Goal: Task Accomplishment & Management: Manage account settings

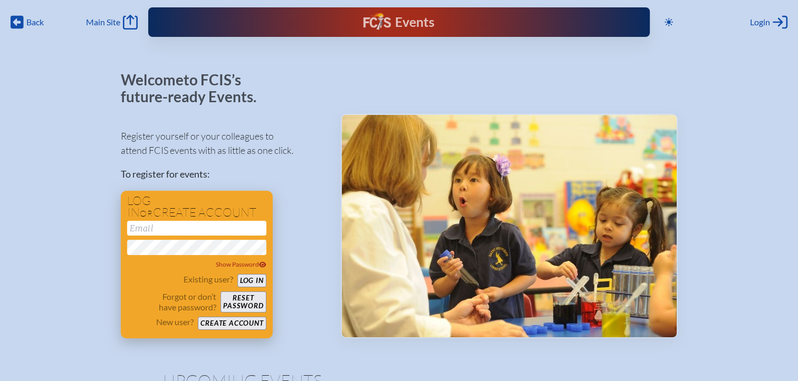
type input "[EMAIL_ADDRESS][DOMAIN_NAME]"
click at [252, 289] on div "Existing user? Log in Forgot or don’t have password? Reset password New user? C…" at bounding box center [196, 302] width 139 height 56
click at [257, 282] on button "Log in" at bounding box center [251, 280] width 29 height 13
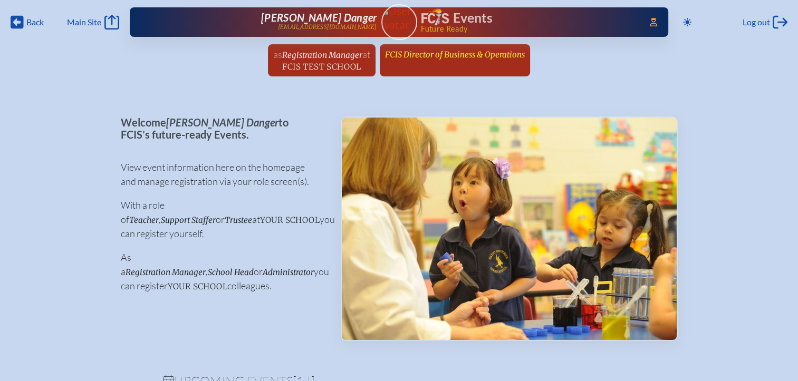
click at [443, 58] on span "FCIS Director of Business & Operations" at bounding box center [455, 55] width 140 height 10
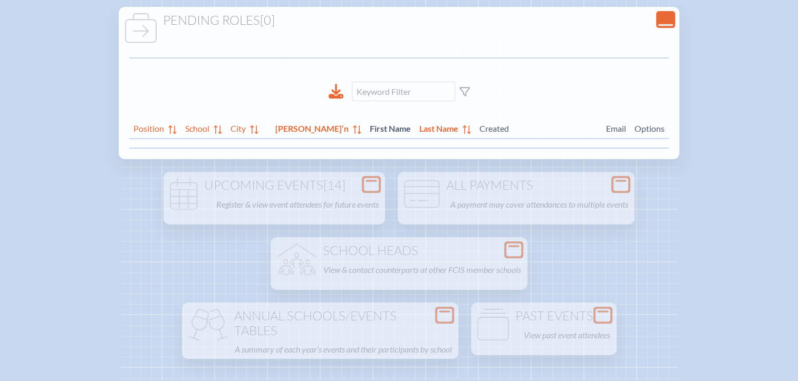
scroll to position [158, 0]
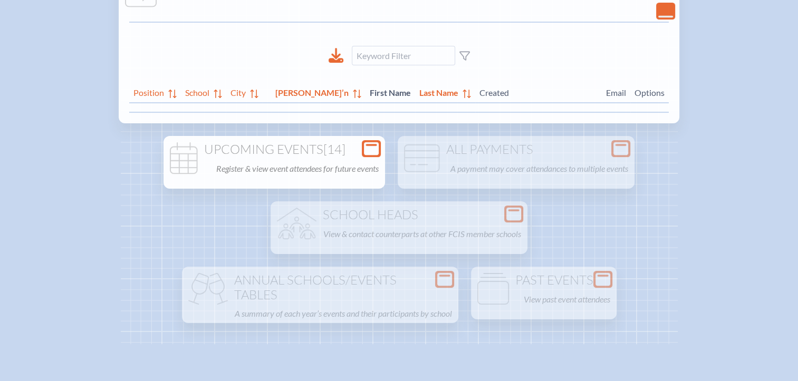
click at [367, 155] on div "Open Console" at bounding box center [371, 148] width 19 height 17
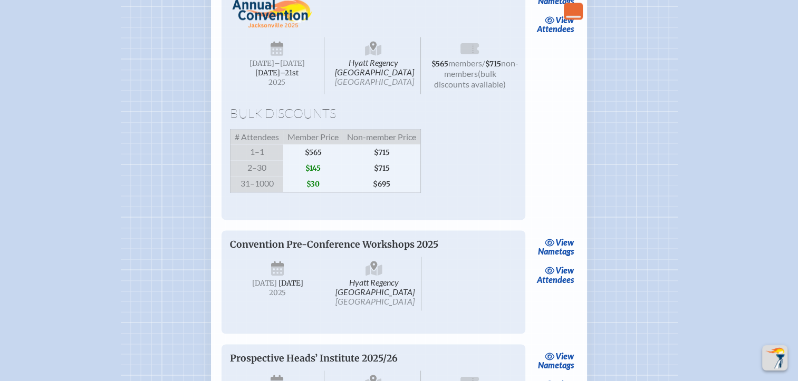
scroll to position [1530, 0]
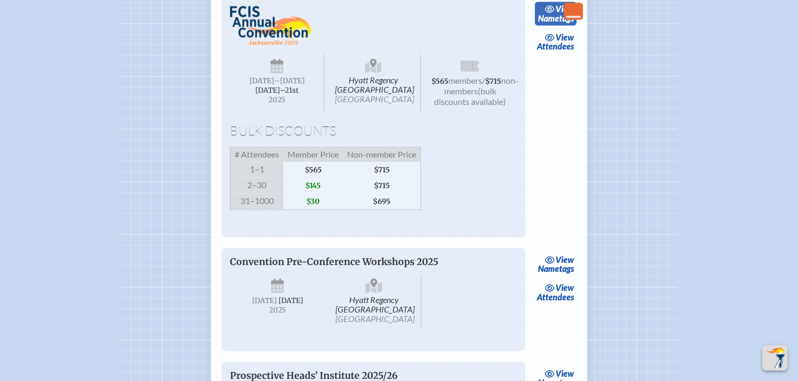
click at [561, 26] on link "view Nametags" at bounding box center [556, 14] width 42 height 24
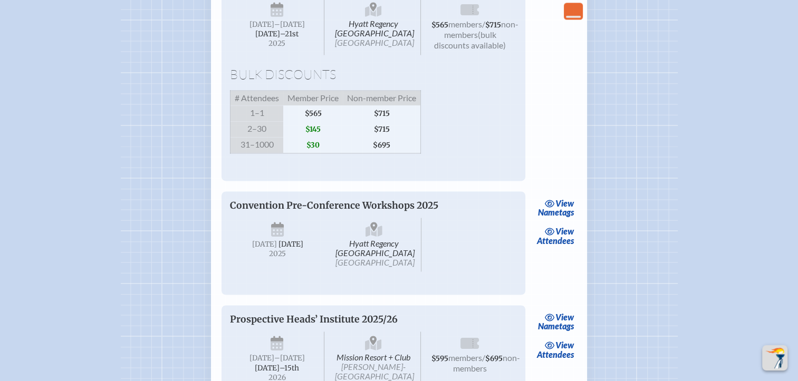
scroll to position [1530, 0]
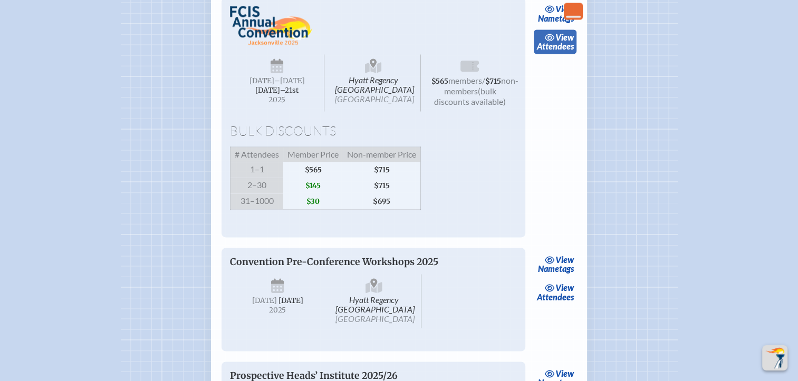
click at [566, 54] on link "view Attendees" at bounding box center [555, 42] width 43 height 24
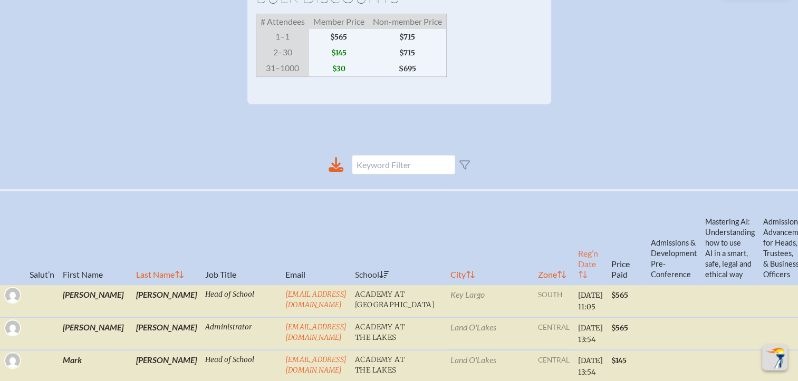
scroll to position [422, 0]
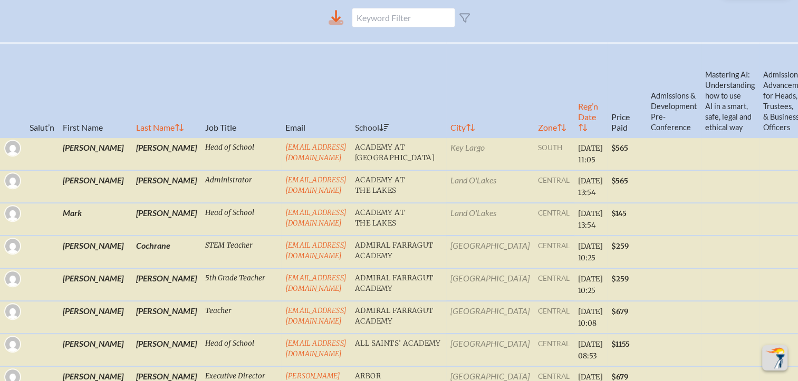
click at [334, 25] on icon at bounding box center [336, 17] width 15 height 15
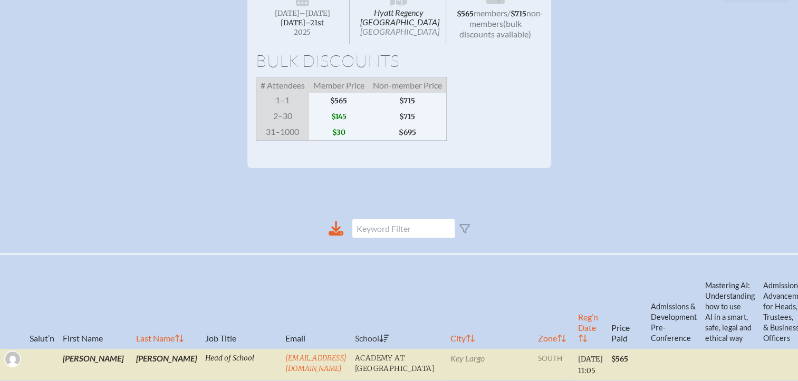
scroll to position [0, 0]
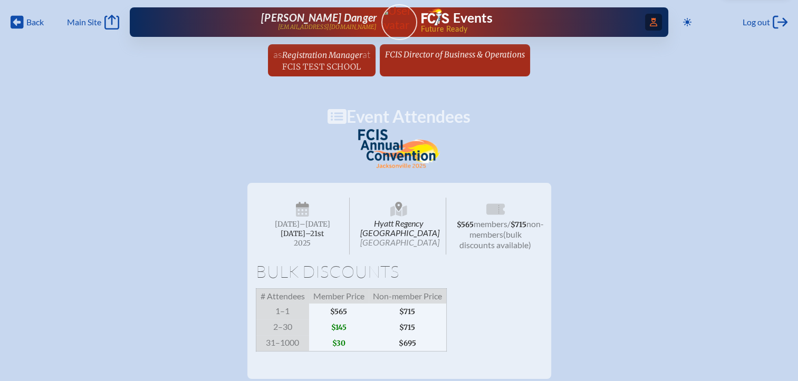
click at [655, 22] on span "Access Users..." at bounding box center [653, 22] width 17 height 17
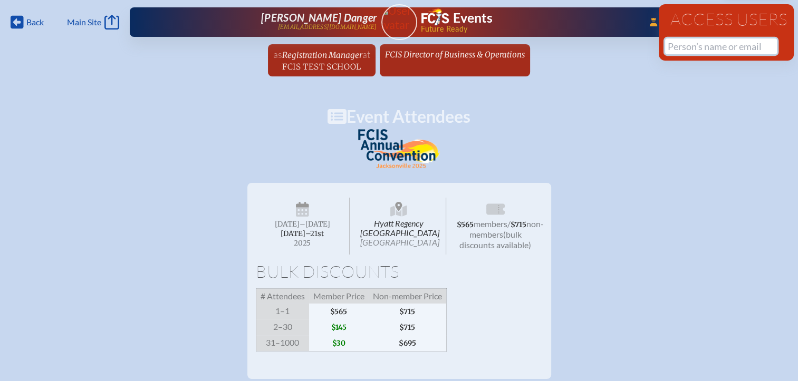
click at [668, 44] on input "text" at bounding box center [721, 47] width 112 height 16
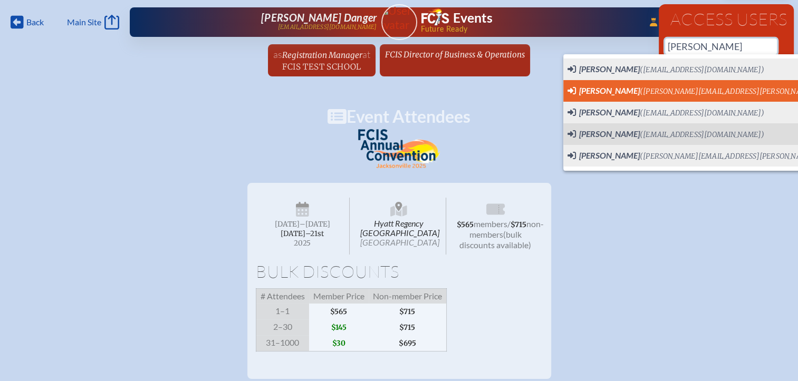
scroll to position [0, 8]
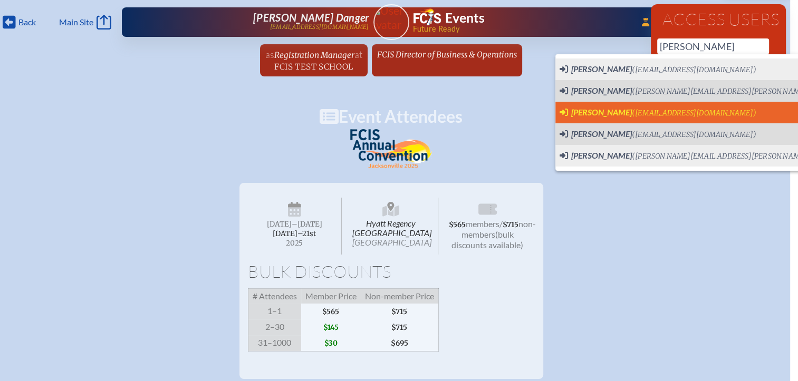
click at [610, 110] on span "Corina DEKKER" at bounding box center [601, 112] width 61 height 10
type input "[EMAIL_ADDRESS][DOMAIN_NAME]"
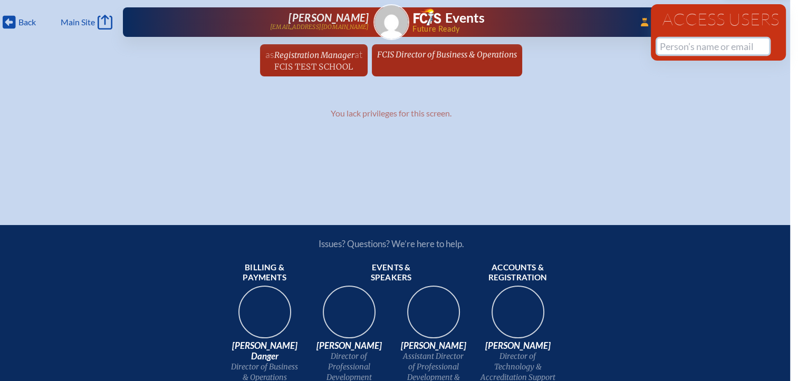
scroll to position [0, 0]
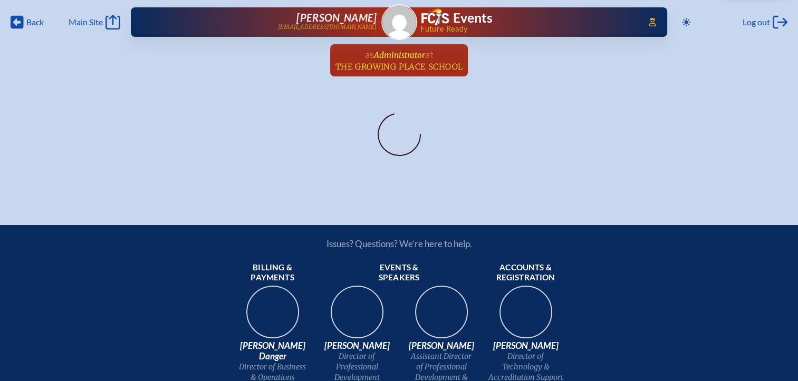
click at [406, 60] on span "at The Growing Place School" at bounding box center [400, 60] width 128 height 23
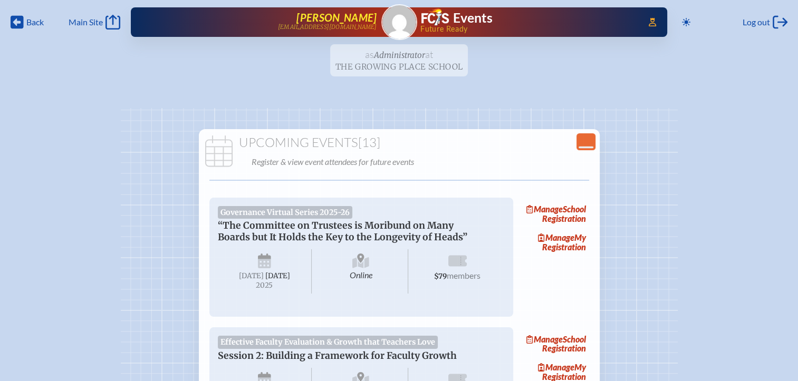
click at [360, 24] on p "[EMAIL_ADDRESS][DOMAIN_NAME]" at bounding box center [327, 27] width 99 height 7
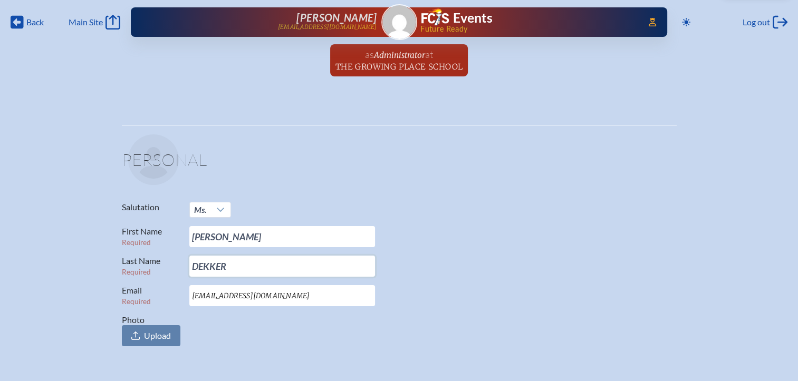
drag, startPoint x: 200, startPoint y: 261, endPoint x: 176, endPoint y: 260, distance: 24.3
click at [176, 260] on p "Last Name Required DEKKER" at bounding box center [395, 266] width 547 height 21
paste input "ekker"
type input "Dekker"
click at [492, 261] on p "Last Name Required Dekker" at bounding box center [395, 266] width 547 height 21
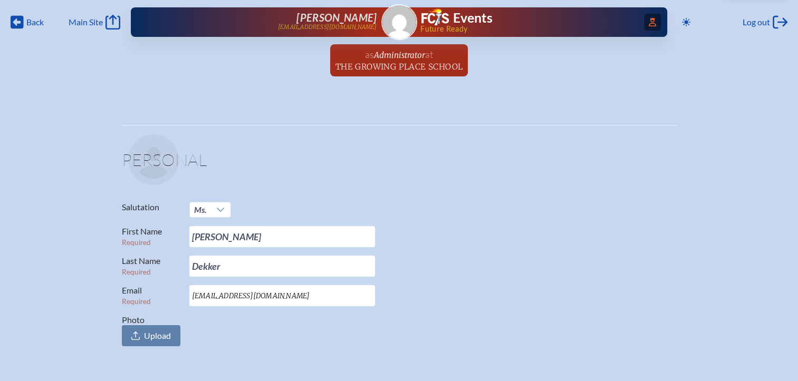
click at [649, 20] on icon "Access Users..." at bounding box center [652, 22] width 7 height 8
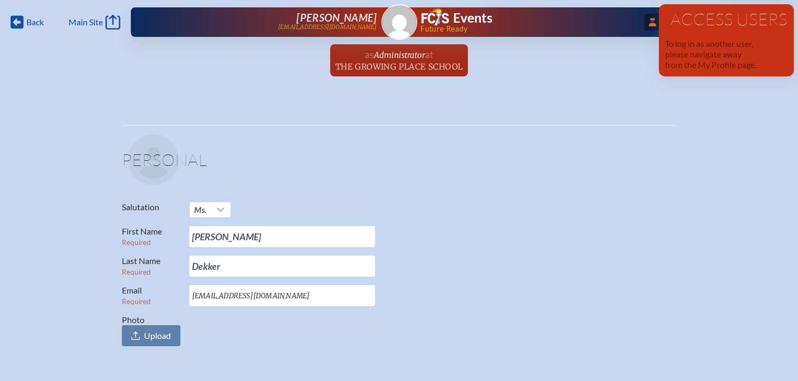
click at [629, 31] on span "Future Ready" at bounding box center [526, 28] width 213 height 7
click at [722, 60] on p "To log in as another user, please navigate away from the My Profile page." at bounding box center [726, 55] width 122 height 32
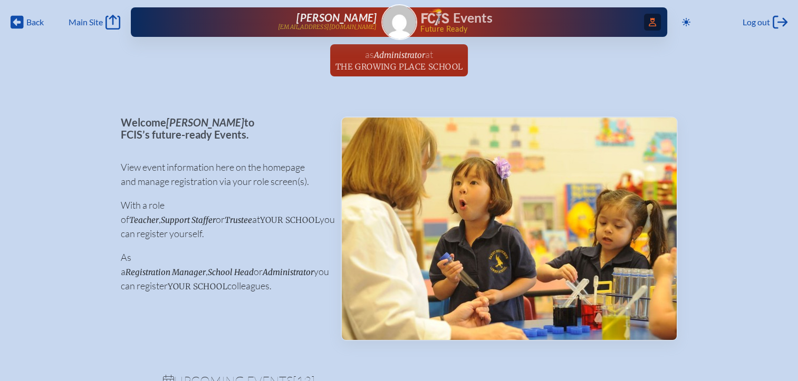
click at [651, 22] on icon "Access Users..." at bounding box center [652, 22] width 7 height 8
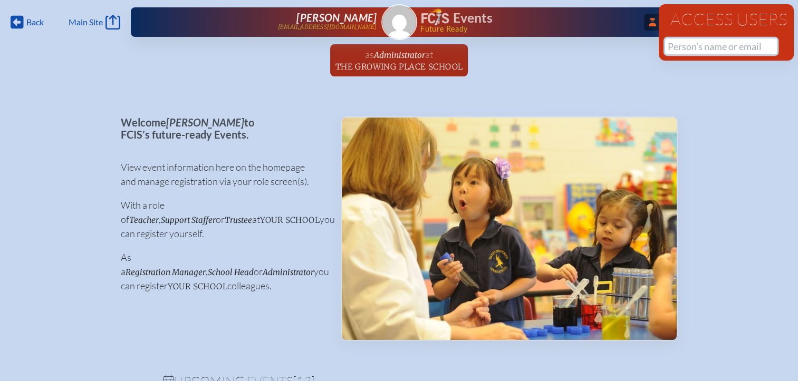
click at [675, 46] on input "text" at bounding box center [721, 47] width 112 height 16
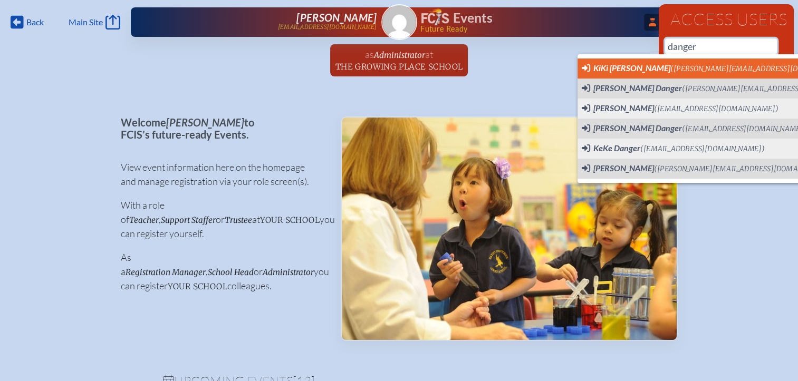
scroll to position [0, 8]
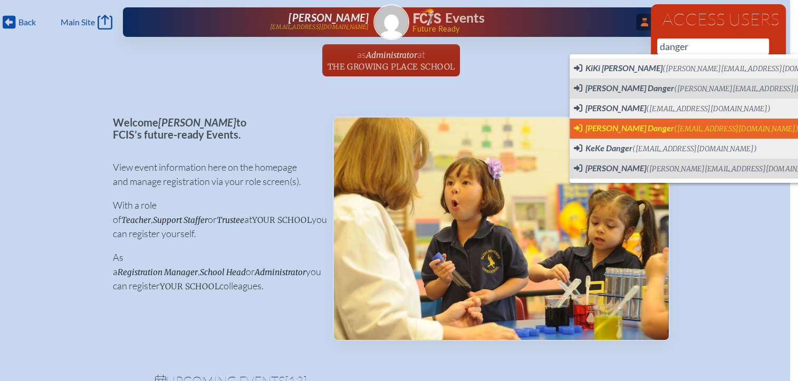
click at [616, 132] on span "[PERSON_NAME] Danger" at bounding box center [630, 128] width 89 height 10
type input "[EMAIL_ADDRESS][DOMAIN_NAME]"
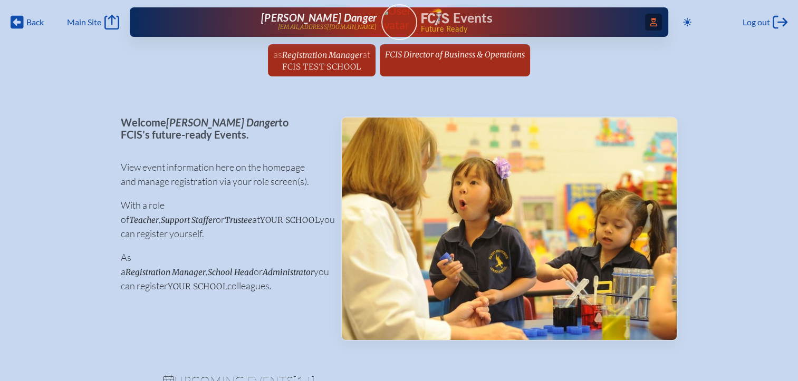
click at [650, 22] on icon "Access Users..." at bounding box center [653, 22] width 7 height 8
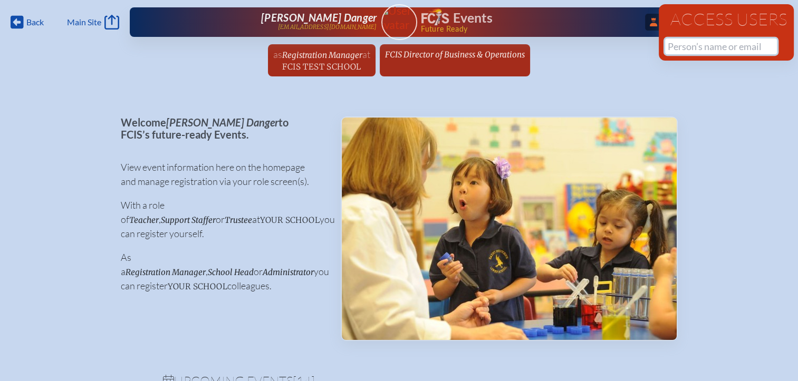
click at [682, 48] on input "text" at bounding box center [721, 47] width 112 height 16
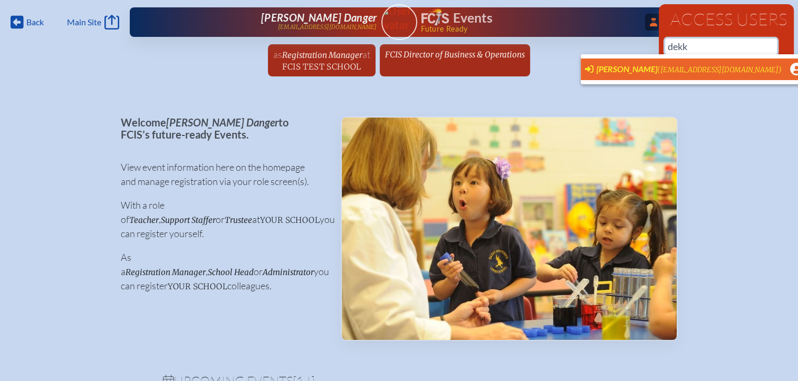
scroll to position [0, 8]
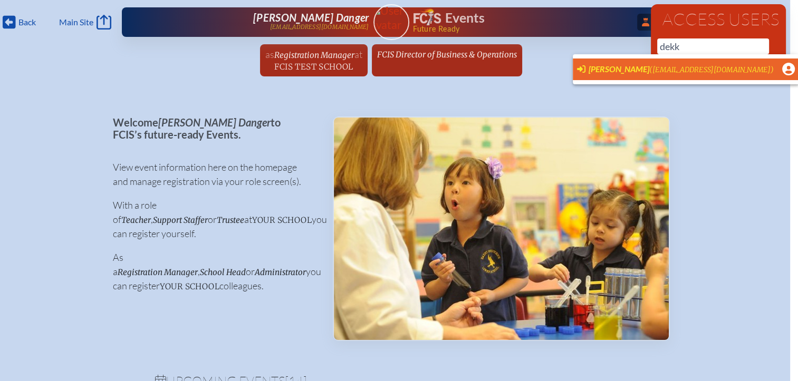
click at [629, 71] on span "[PERSON_NAME]" at bounding box center [619, 69] width 61 height 10
type input "[EMAIL_ADDRESS][DOMAIN_NAME]"
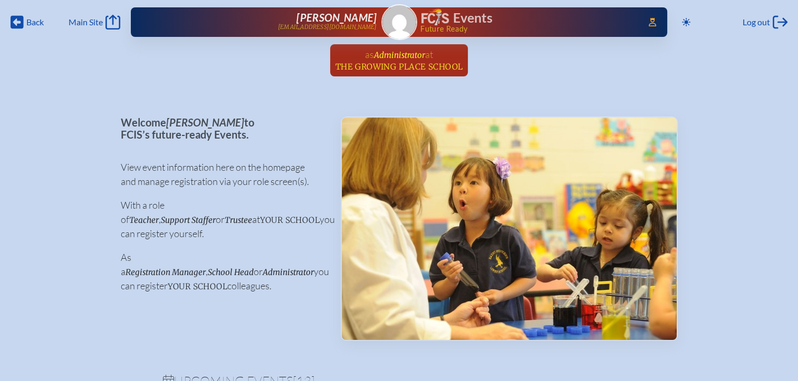
click at [395, 55] on span "Administrator" at bounding box center [399, 55] width 51 height 10
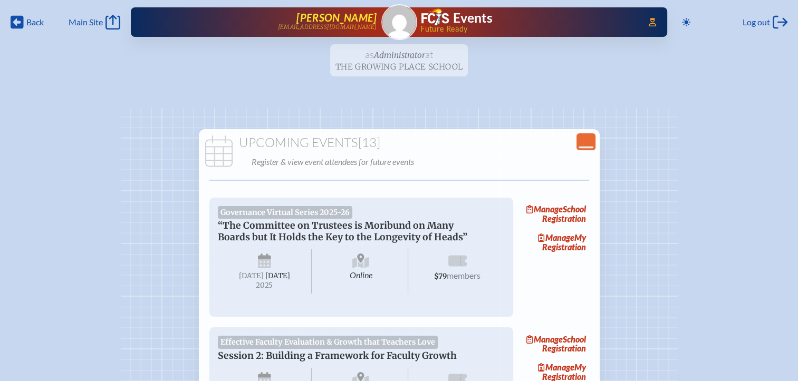
click at [349, 18] on span "[PERSON_NAME]" at bounding box center [337, 17] width 80 height 13
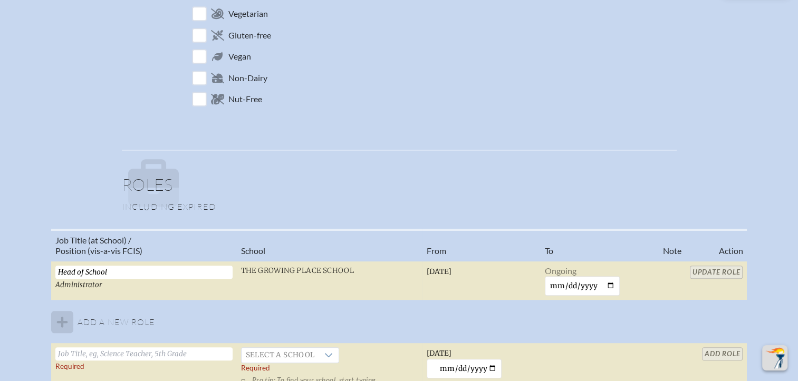
scroll to position [580, 0]
